Goal: Task Accomplishment & Management: Use online tool/utility

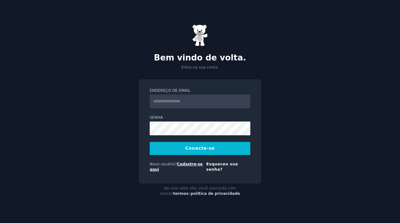
click at [189, 164] on font "Cadastre-se aqui" at bounding box center [176, 167] width 53 height 10
click at [194, 113] on form "Endereço de email Senha Conecte-se Novo usuário? Cadastre-se aqui Esqueceu sua …" at bounding box center [200, 131] width 101 height 87
click at [216, 165] on font "Esqueceu sua senha?" at bounding box center [222, 167] width 32 height 10
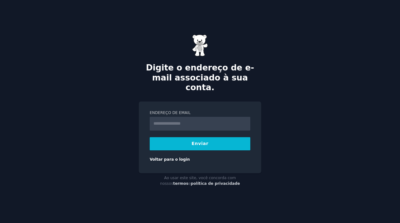
click at [193, 118] on input "Endereço de email" at bounding box center [200, 124] width 101 height 14
type input "**********"
click at [187, 140] on button "Enviar" at bounding box center [200, 143] width 101 height 13
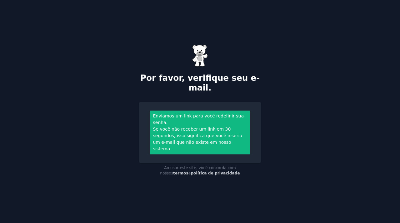
click at [210, 142] on font "Se você não receber um link em 30 segundos, isso significa que você inseriu um …" at bounding box center [197, 138] width 89 height 25
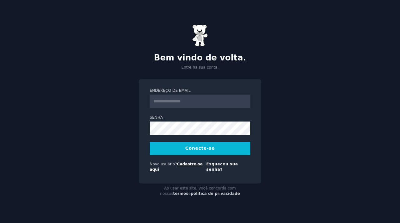
click at [185, 163] on font "Cadastre-se aqui" at bounding box center [176, 167] width 53 height 10
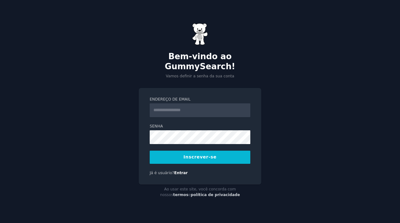
click at [187, 105] on input "Endereço de email" at bounding box center [200, 110] width 101 height 14
type input "**********"
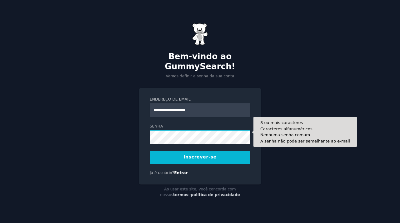
click at [150, 150] on button "Inscrever-se" at bounding box center [200, 156] width 101 height 13
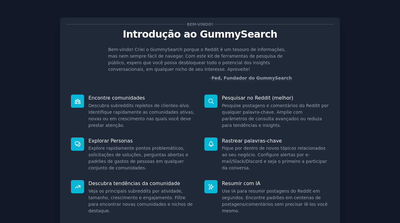
scroll to position [48, 0]
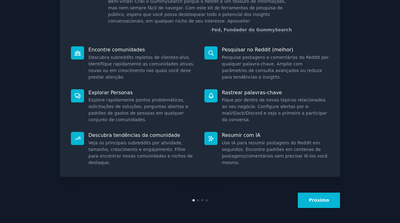
click at [320, 202] on button "Próximo" at bounding box center [319, 199] width 42 height 15
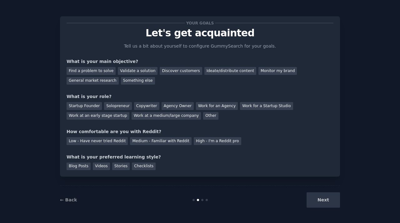
scroll to position [18, 0]
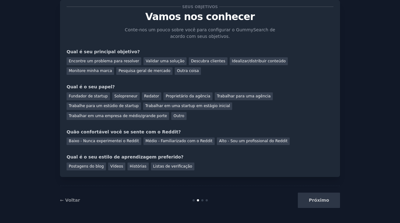
click at [320, 203] on div "Próximo" at bounding box center [294, 199] width 94 height 15
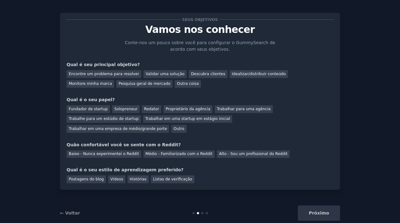
scroll to position [0, 0]
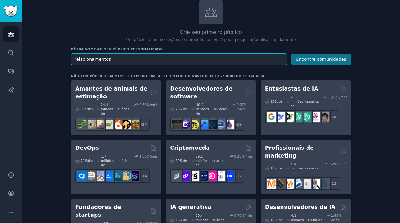
scroll to position [40, 0]
type input "relacionamentos"
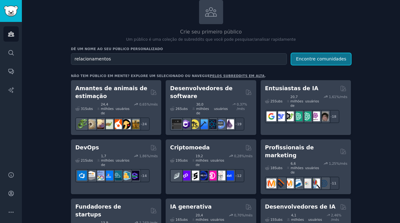
click at [329, 59] on font "Encontre comunidades" at bounding box center [321, 58] width 50 height 5
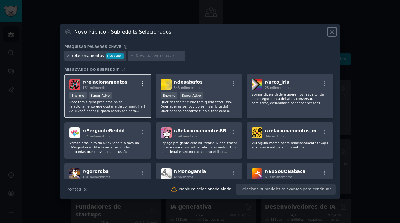
click at [141, 84] on icon "button" at bounding box center [143, 84] width 6 height 6
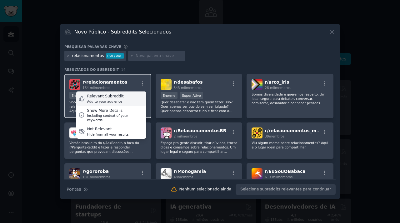
click at [113, 104] on div "Relevant Subreddit Add to your audience" at bounding box center [111, 98] width 70 height 14
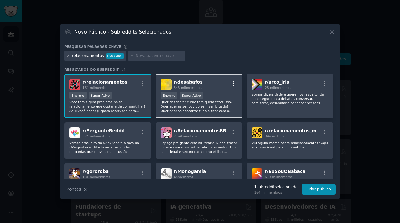
click at [233, 84] on icon "button" at bounding box center [233, 83] width 1 height 4
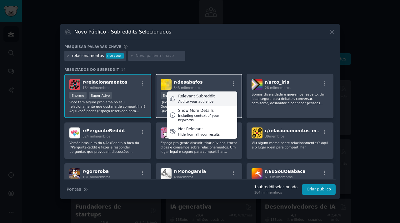
click at [210, 94] on div "Relevant Subreddit" at bounding box center [196, 97] width 37 height 6
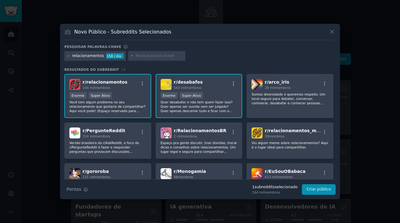
scroll to position [9, 0]
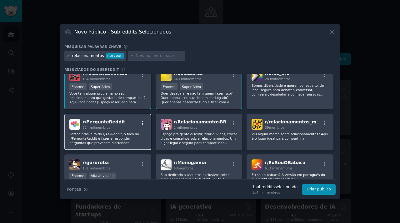
click at [144, 120] on icon "button" at bounding box center [143, 123] width 6 height 6
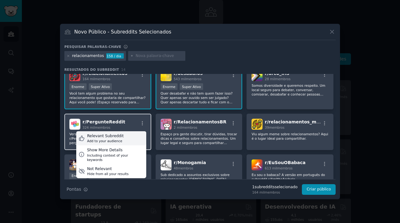
click at [126, 137] on div "Relevant Subreddit Add to your audience" at bounding box center [111, 138] width 70 height 14
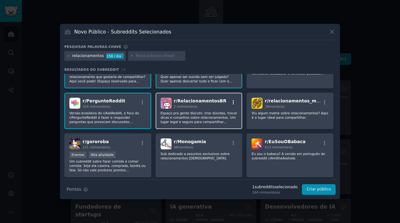
scroll to position [30, 0]
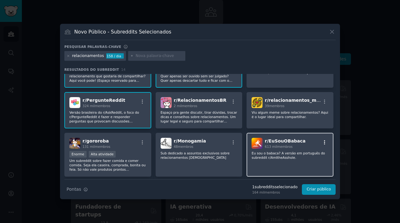
click at [325, 142] on icon "button" at bounding box center [325, 143] width 6 height 6
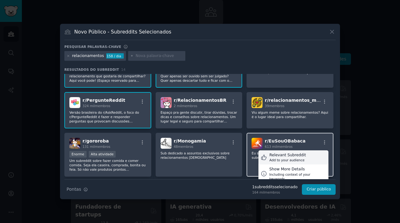
click at [299, 156] on div "Relevant Subreddit" at bounding box center [288, 155] width 37 height 6
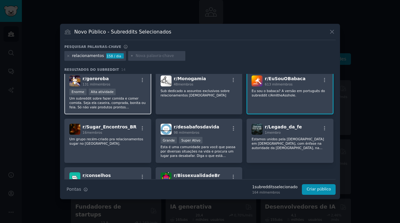
scroll to position [98, 0]
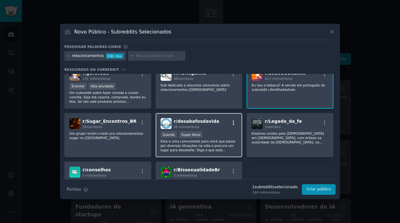
click at [231, 122] on icon "button" at bounding box center [234, 123] width 6 height 6
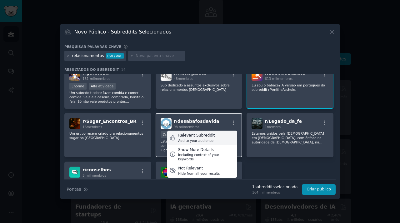
click at [213, 137] on div "Relevant Subreddit Add to your audience" at bounding box center [202, 137] width 70 height 14
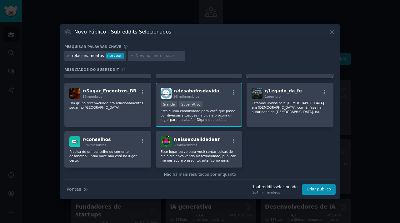
scroll to position [136, 0]
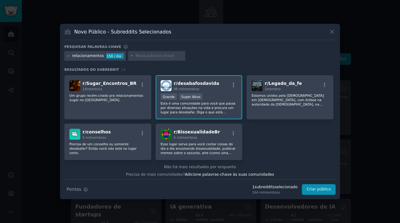
click at [151, 54] on input "text" at bounding box center [160, 56] width 48 height 6
type input "desabafo"
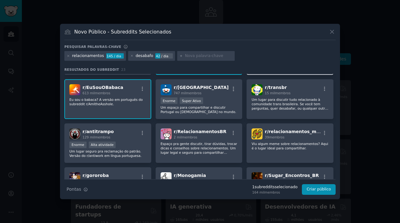
scroll to position [92, 0]
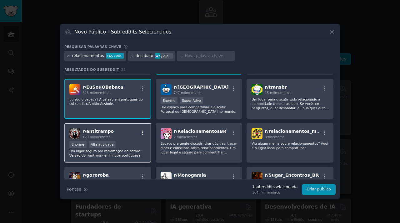
click at [143, 133] on icon "button" at bounding box center [143, 133] width 6 height 6
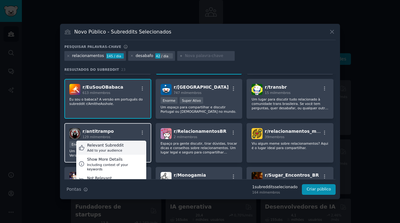
click at [126, 149] on div "Relevant Subreddit Add to your audience" at bounding box center [111, 147] width 70 height 14
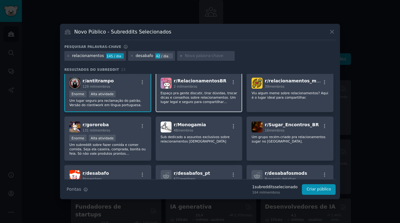
scroll to position [143, 0]
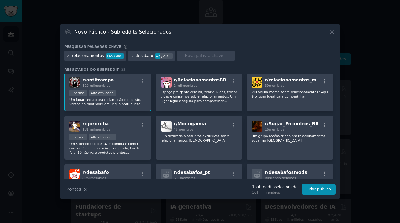
click at [320, 180] on div "Dicas de pesquisa Pontas 1 subreddit s selecionado 164 mil membros Criar público" at bounding box center [200, 187] width 272 height 16
click at [320, 190] on font "Criar público" at bounding box center [319, 189] width 24 height 4
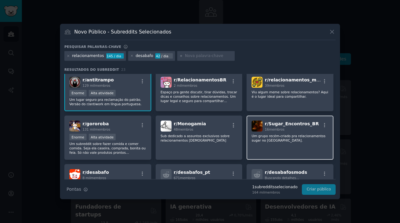
scroll to position [0, 0]
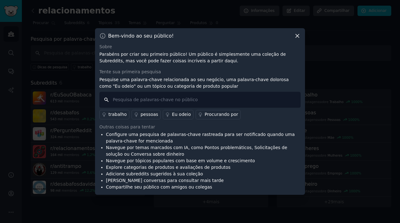
click at [206, 97] on input "text" at bounding box center [199, 100] width 201 height 16
type input "mulher"
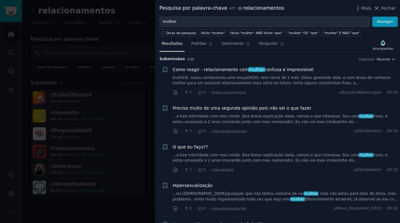
click at [120, 54] on div at bounding box center [200, 111] width 400 height 223
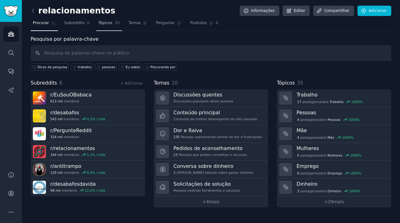
click at [110, 25] on span "Tópicos" at bounding box center [106, 23] width 14 height 6
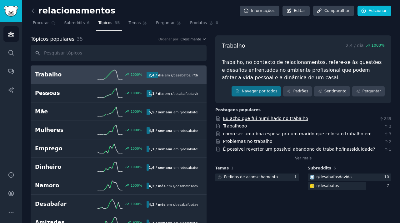
click at [278, 119] on font "Eu acho que fui humilhado no trabalho" at bounding box center [265, 118] width 85 height 5
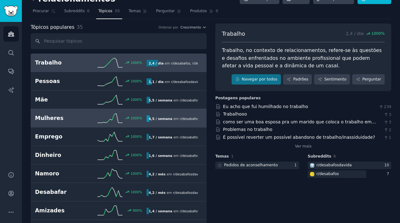
click at [120, 117] on icon at bounding box center [110, 117] width 25 height 9
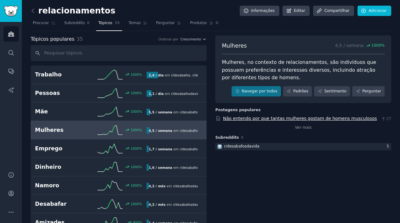
click at [255, 119] on font "Não entendo por que tantas mulheres gostam de homens musculosos" at bounding box center [300, 118] width 154 height 5
click at [43, 19] on link "Procurar" at bounding box center [44, 24] width 27 height 13
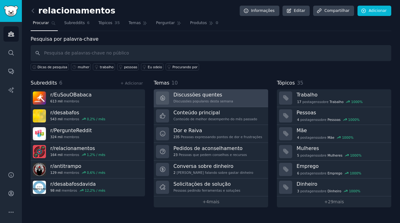
click at [194, 99] on font "Discussões populares desta semana" at bounding box center [204, 101] width 60 height 4
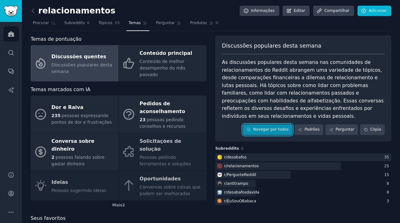
click at [274, 131] on font "Navegar por todos" at bounding box center [271, 129] width 36 height 4
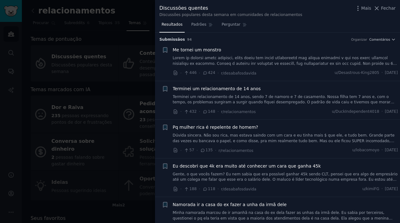
click at [224, 139] on font "Dúvida sincera. Não sou rica, mas estava saindo com um cara e eu tinha mais $ q…" at bounding box center [285, 143] width 224 height 21
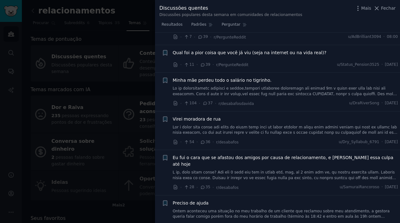
scroll to position [691, 0]
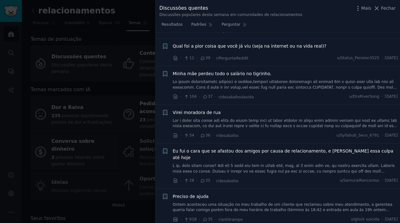
click at [141, 85] on div at bounding box center [200, 111] width 400 height 223
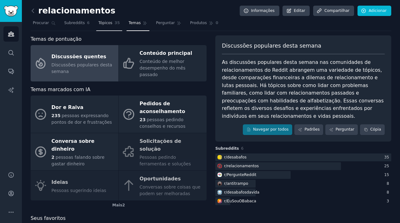
click at [101, 22] on font "Tópicos" at bounding box center [106, 23] width 14 height 4
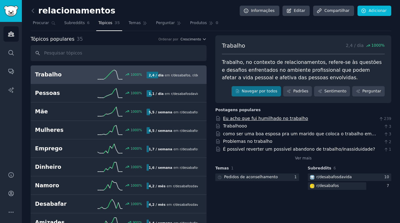
click at [232, 119] on font "Eu acho que fui humilhado no trabalho" at bounding box center [265, 118] width 85 height 5
click at [49, 23] on link "Procurar" at bounding box center [44, 24] width 27 height 13
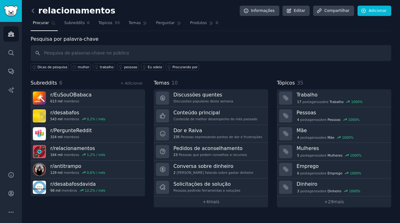
click at [33, 10] on icon at bounding box center [33, 11] width 7 height 7
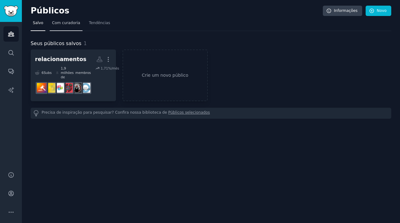
click at [75, 26] on link "Com curadoria" at bounding box center [66, 24] width 33 height 13
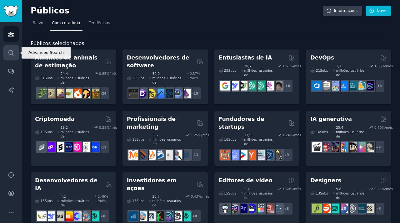
click at [13, 55] on icon "Barra lateral" at bounding box center [11, 52] width 7 height 7
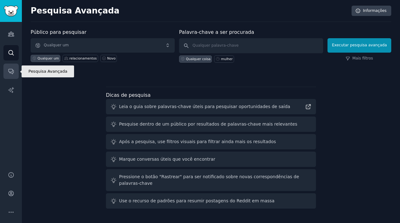
click at [10, 73] on icon "Barra lateral" at bounding box center [11, 71] width 7 height 7
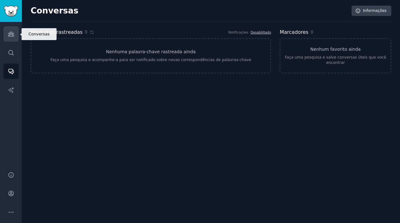
click at [12, 41] on link "Públicos" at bounding box center [10, 33] width 15 height 15
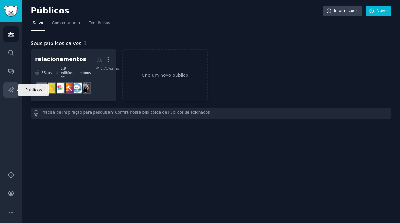
click at [12, 90] on icon "Barra lateral" at bounding box center [10, 89] width 5 height 5
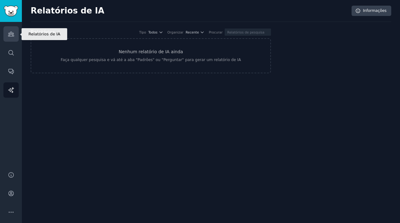
click at [13, 38] on link "Públicos" at bounding box center [10, 33] width 15 height 15
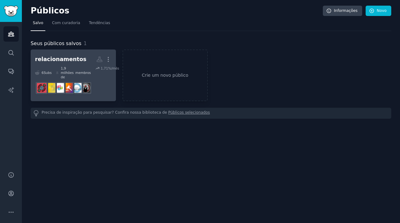
click at [62, 56] on font "relacionamentos" at bounding box center [60, 59] width 51 height 6
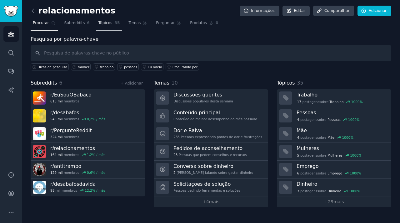
click at [111, 20] on span "Tópicos" at bounding box center [106, 23] width 14 height 6
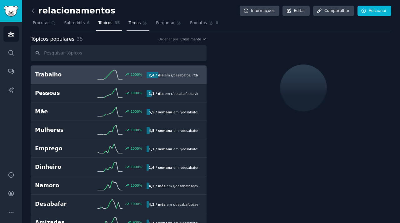
click at [132, 26] on link "Temas" at bounding box center [138, 24] width 23 height 13
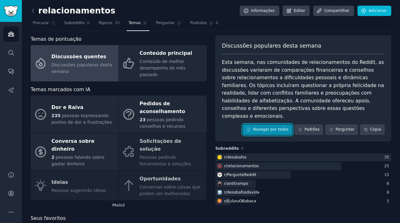
click at [262, 127] on font "Navegar por todos" at bounding box center [271, 129] width 36 height 4
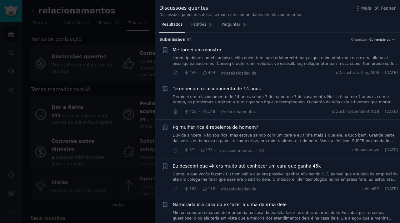
click at [225, 58] on font at bounding box center [285, 102] width 225 height 92
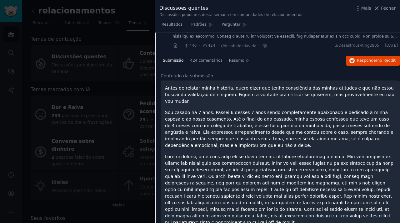
scroll to position [35, 0]
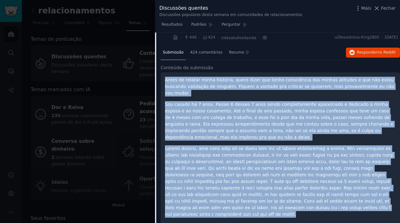
drag, startPoint x: 208, startPoint y: 217, endPoint x: 166, endPoint y: 82, distance: 141.6
click at [166, 82] on div "Antes de relatar minha história, quero dizer que tenho consciência das minhas a…" at bounding box center [280, 147] width 231 height 141
copy div "Antes de relatar minha história, quero dizer que tenho consciência das minhas a…"
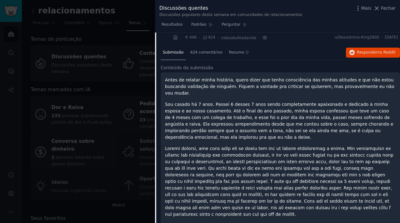
click at [143, 5] on div at bounding box center [200, 111] width 400 height 223
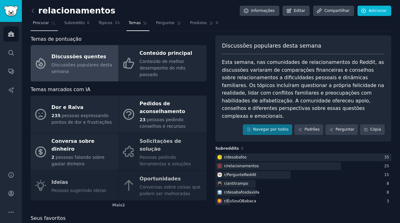
click at [42, 26] on span "Procurar" at bounding box center [41, 23] width 16 height 6
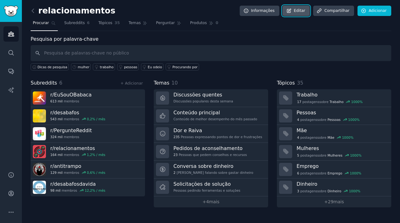
click at [292, 8] on icon at bounding box center [290, 11] width 6 height 6
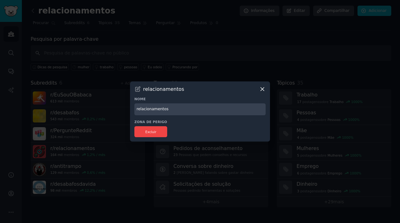
click at [263, 89] on icon at bounding box center [262, 88] width 3 height 3
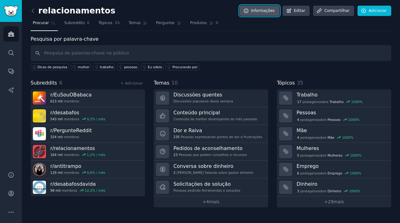
click at [266, 9] on font "Informações" at bounding box center [263, 10] width 24 height 4
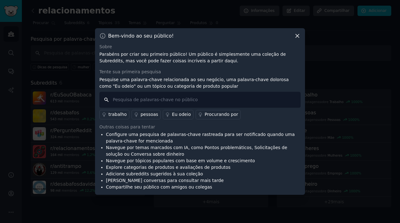
click at [212, 94] on input "text" at bounding box center [199, 100] width 201 height 16
type input "amor"
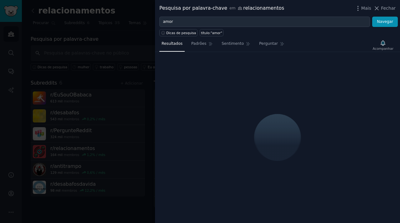
drag, startPoint x: 137, startPoint y: 30, endPoint x: 130, endPoint y: 26, distance: 7.7
click at [137, 30] on div at bounding box center [200, 111] width 400 height 223
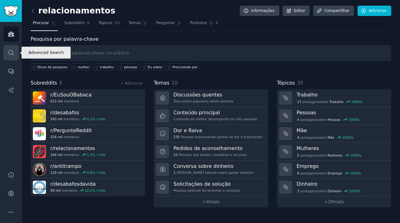
click at [12, 51] on icon "Barra lateral" at bounding box center [11, 52] width 7 height 7
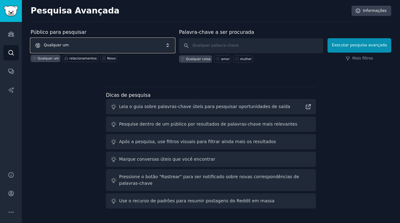
click at [68, 43] on span "Qualquer um" at bounding box center [103, 45] width 144 height 14
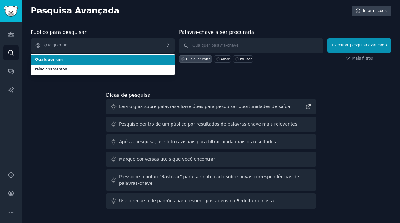
click at [64, 60] on span "Qualquer um" at bounding box center [102, 60] width 135 height 6
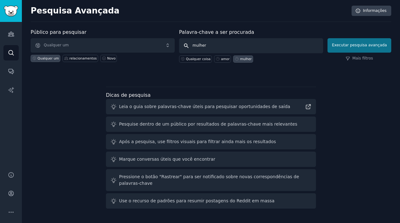
type input "mulher"
click at [381, 44] on font "Executar pesquisa avançada" at bounding box center [359, 45] width 55 height 4
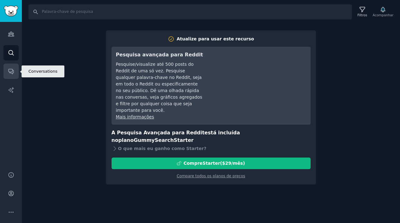
click at [10, 69] on icon "Barra lateral" at bounding box center [11, 71] width 7 height 7
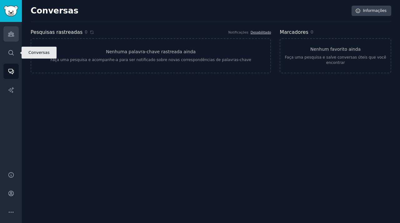
click at [11, 34] on icon "Barra lateral" at bounding box center [11, 34] width 6 height 4
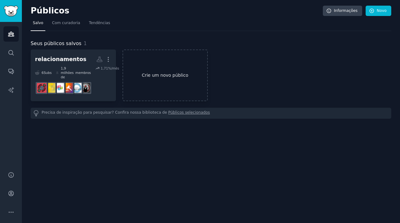
click at [153, 83] on link "Crie um novo público" at bounding box center [165, 75] width 85 height 52
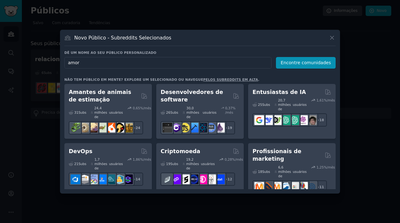
drag, startPoint x: 175, startPoint y: 64, endPoint x: 83, endPoint y: 56, distance: 92.4
click at [83, 56] on div "Dê um nome ao seu público personalizado Nome do público amor Encontre comunidad…" at bounding box center [200, 59] width 272 height 18
type input "relationship"
click at [289, 58] on button "Encontre comunidades" at bounding box center [306, 63] width 60 height 12
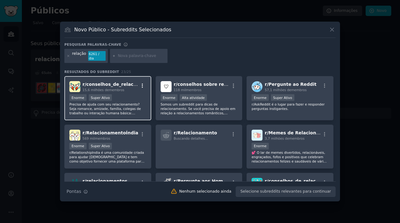
click at [141, 84] on icon "button" at bounding box center [143, 86] width 6 height 6
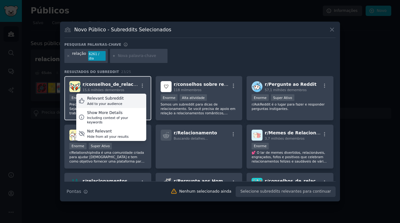
click at [133, 95] on div "Relevant Subreddit Add to your audience" at bounding box center [111, 101] width 70 height 14
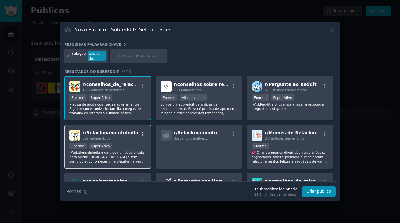
click at [143, 131] on icon "button" at bounding box center [143, 134] width 6 height 6
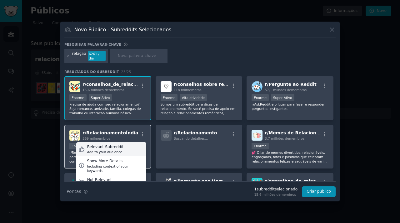
click at [130, 145] on div "Relevant Subreddit Add to your audience" at bounding box center [111, 149] width 70 height 14
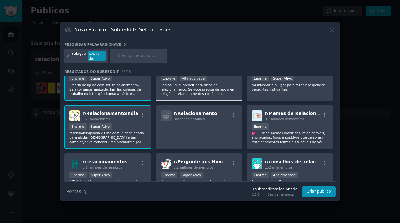
scroll to position [26, 0]
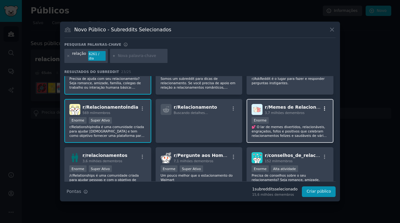
click at [323, 107] on icon "button" at bounding box center [325, 109] width 6 height 6
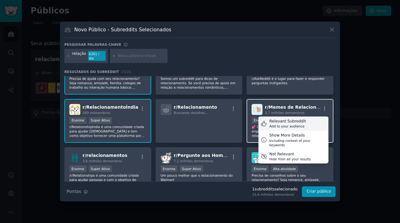
click at [301, 121] on div "Relevant Subreddit" at bounding box center [288, 122] width 37 height 6
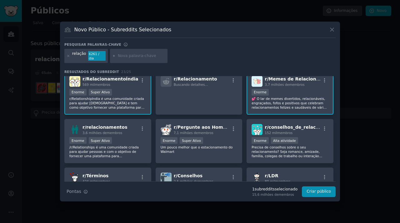
scroll to position [59, 0]
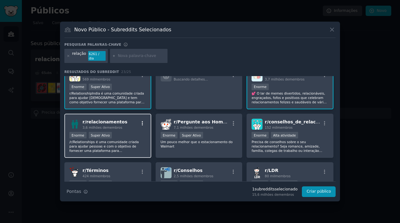
click at [143, 120] on icon "button" at bounding box center [143, 123] width 6 height 6
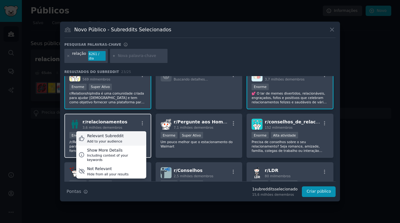
click at [127, 134] on div "Relevant Subreddit Add to your audience" at bounding box center [111, 138] width 70 height 14
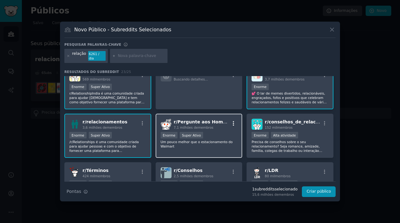
click at [231, 121] on icon "button" at bounding box center [234, 123] width 6 height 6
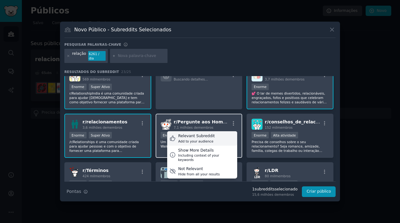
click at [210, 134] on div "Relevant Subreddit" at bounding box center [196, 136] width 37 height 6
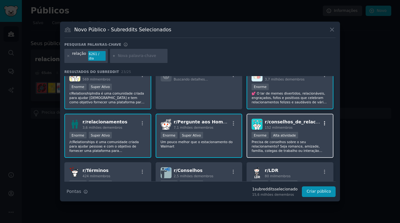
click at [326, 120] on icon "button" at bounding box center [325, 123] width 6 height 6
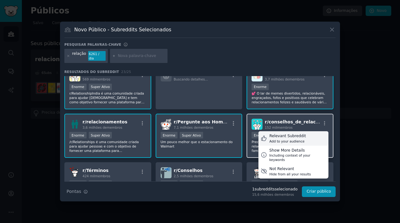
click at [293, 133] on div "Relevant Subreddit" at bounding box center [288, 136] width 37 height 6
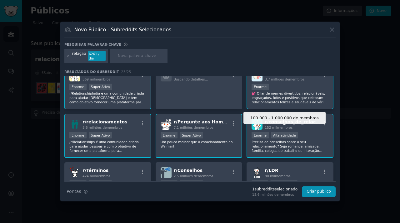
scroll to position [114, 0]
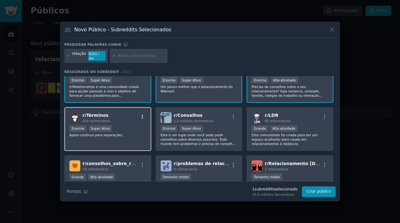
click at [143, 114] on icon "button" at bounding box center [143, 117] width 6 height 6
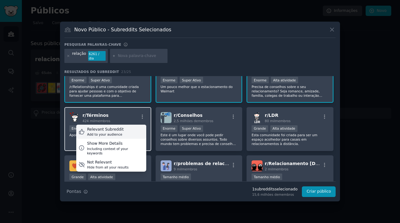
click at [125, 129] on div "Relevant Subreddit Add to your audience" at bounding box center [111, 131] width 70 height 14
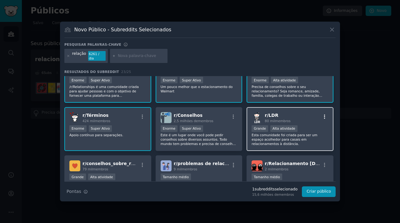
click at [324, 116] on icon "button" at bounding box center [325, 117] width 6 height 6
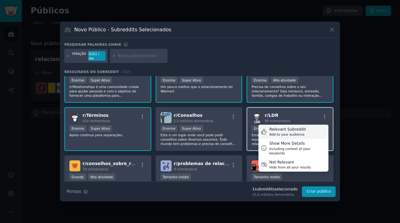
click at [285, 127] on div "Relevant Subreddit" at bounding box center [288, 130] width 37 height 6
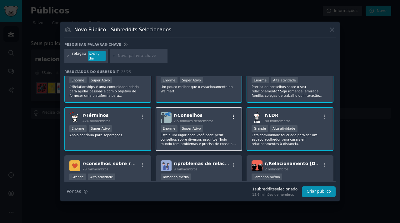
click at [234, 115] on icon "button" at bounding box center [234, 117] width 6 height 6
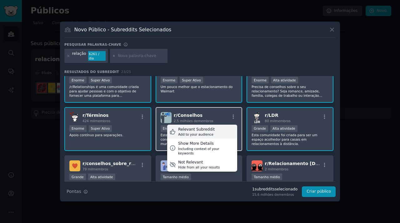
click at [223, 126] on div "Relevant Subreddit Add to your audience" at bounding box center [202, 131] width 70 height 14
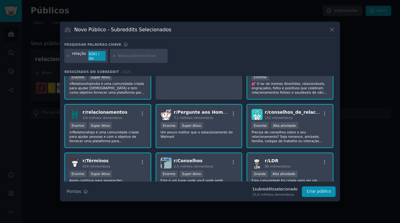
scroll to position [0, 0]
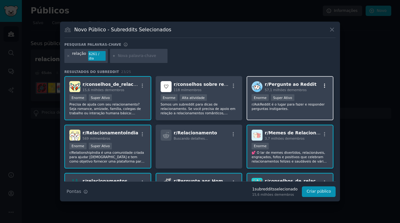
click at [323, 83] on icon "button" at bounding box center [325, 86] width 6 height 6
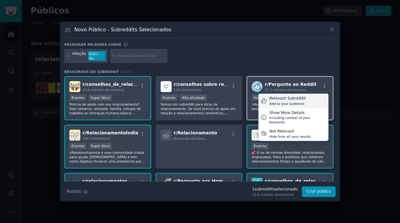
click at [306, 97] on div "Relevant Subreddit Add to your audience" at bounding box center [294, 101] width 70 height 14
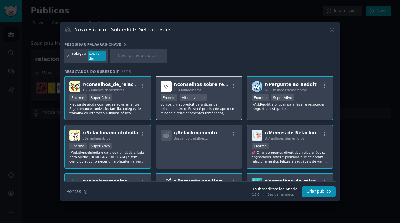
click at [233, 81] on div "r/ conselhos sobre relacionamentos 118 mil membros" at bounding box center [199, 86] width 77 height 11
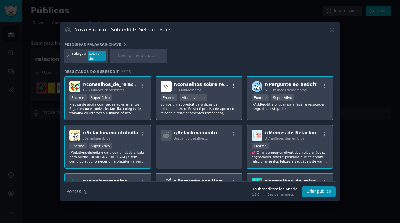
click at [232, 84] on icon "button" at bounding box center [234, 86] width 6 height 6
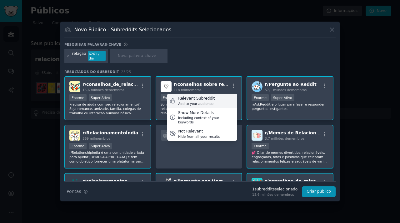
click at [216, 95] on div "Relevant Subreddit Add to your audience" at bounding box center [202, 101] width 70 height 14
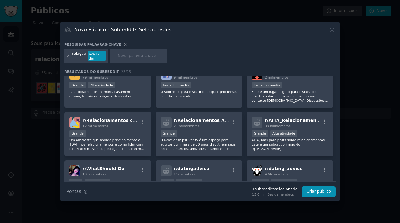
scroll to position [299, 0]
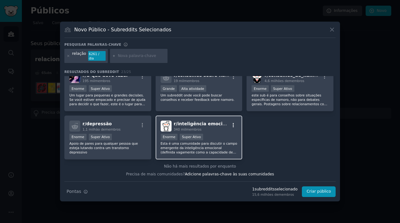
click at [233, 122] on icon "button" at bounding box center [234, 125] width 6 height 6
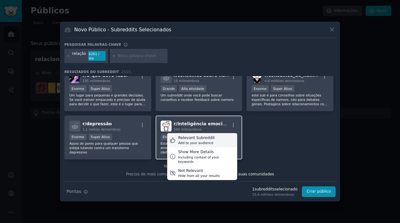
click at [218, 133] on div "Relevant Subreddit Add to your audience" at bounding box center [202, 140] width 70 height 14
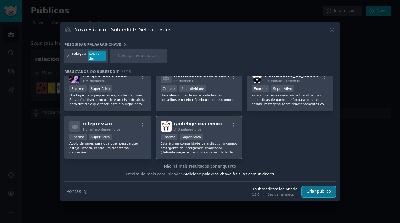
click at [316, 193] on button "Criar público" at bounding box center [319, 191] width 34 height 11
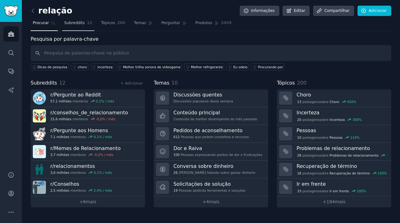
click at [84, 23] on font "Subreddits" at bounding box center [74, 23] width 21 height 4
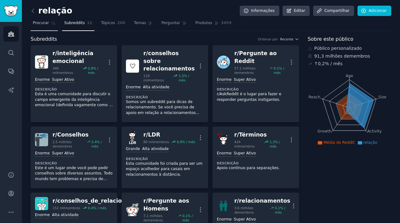
click at [51, 21] on icon at bounding box center [53, 23] width 4 height 4
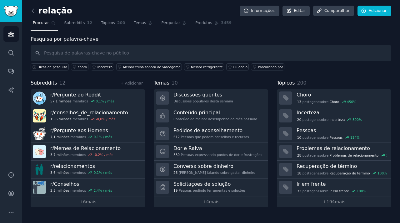
click at [126, 17] on div "relação Informações Editar Compartilhar Adicionar" at bounding box center [211, 12] width 361 height 13
click at [114, 20] on link "Tópicos 200" at bounding box center [113, 24] width 28 height 13
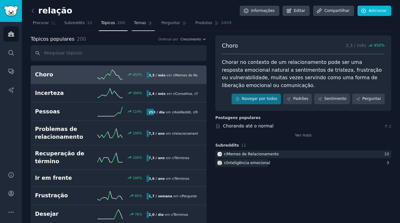
click at [145, 23] on link "Temas" at bounding box center [143, 24] width 23 height 13
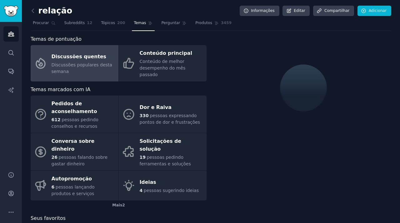
click at [96, 62] on div "Discussões populares desta semana" at bounding box center [84, 68] width 64 height 13
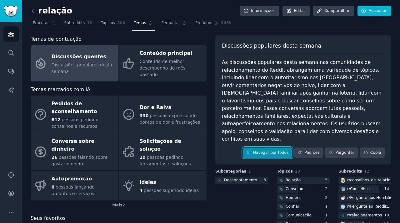
click at [274, 150] on font "Navegar por todos" at bounding box center [271, 152] width 36 height 4
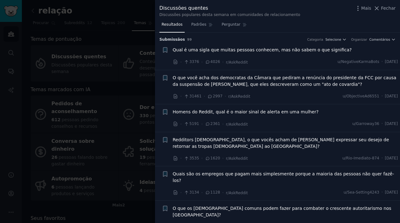
click at [269, 111] on font "Homens do Reddit, qual é o maior sinal de alerta em uma mulher?" at bounding box center [246, 111] width 146 height 5
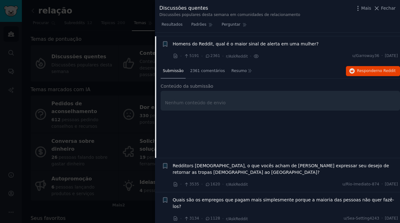
scroll to position [72, 0]
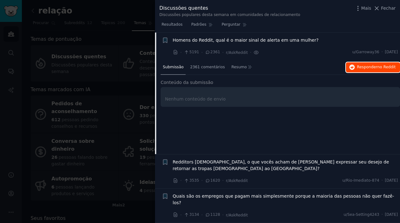
click at [374, 69] on font "Responder" at bounding box center [367, 67] width 20 height 4
